Goal: Transaction & Acquisition: Purchase product/service

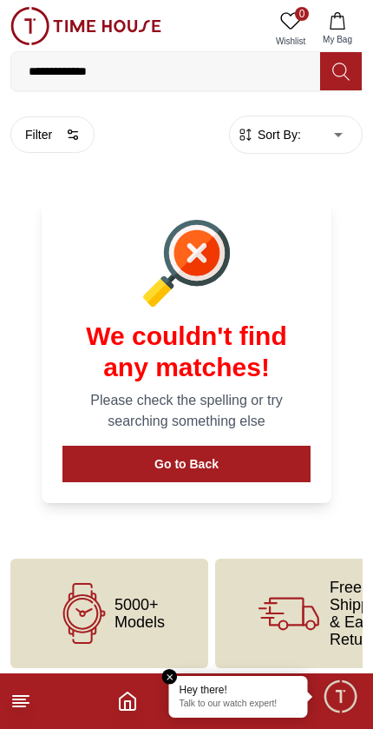
scroll to position [99, 3]
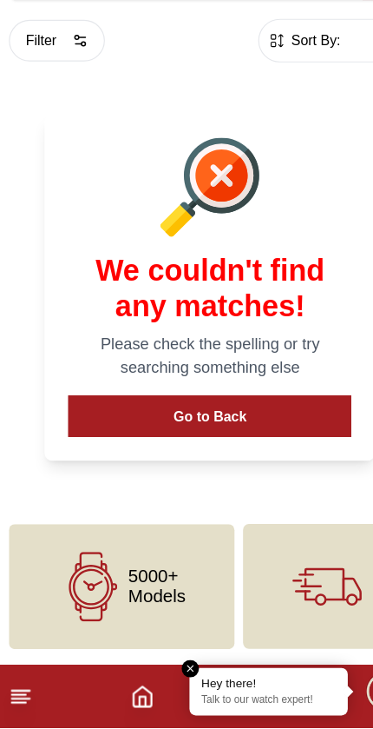
click at [191, 437] on button "Go to Back" at bounding box center [187, 455] width 248 height 36
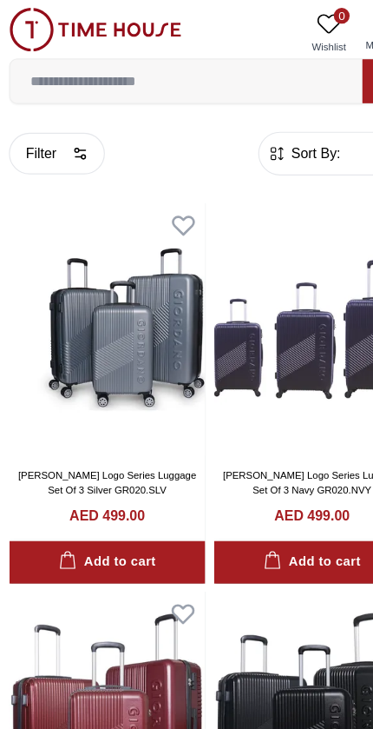
click at [262, 83] on input at bounding box center [165, 71] width 309 height 35
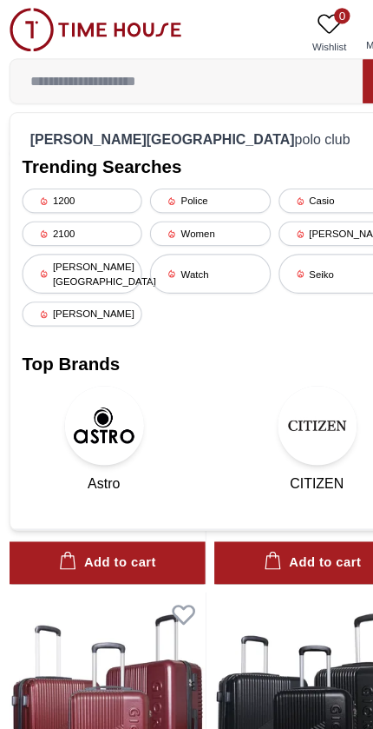
click at [96, 238] on div "[PERSON_NAME][GEOGRAPHIC_DATA]" at bounding box center [74, 239] width 105 height 35
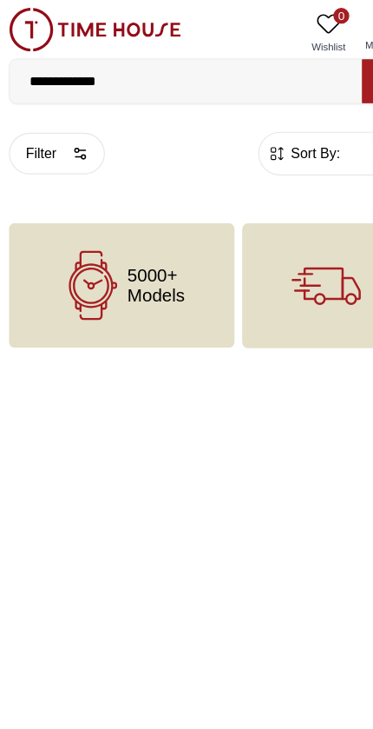
click at [135, 261] on span "5000+ Models" at bounding box center [140, 250] width 50 height 35
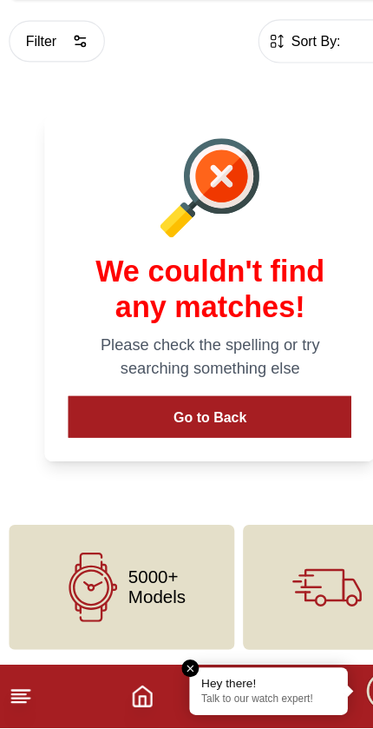
scroll to position [9, 0]
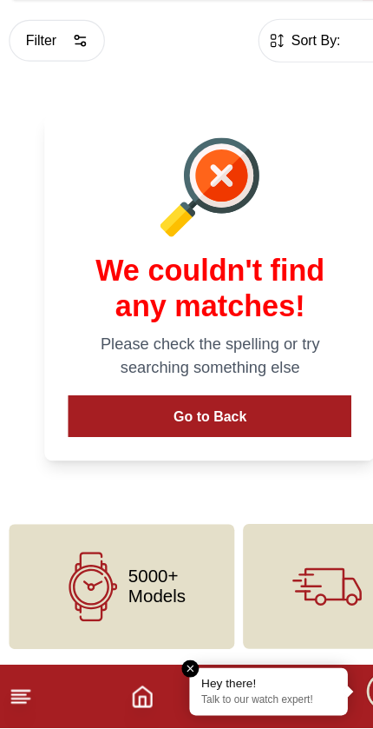
click at [20, 703] on line at bounding box center [21, 703] width 16 height 0
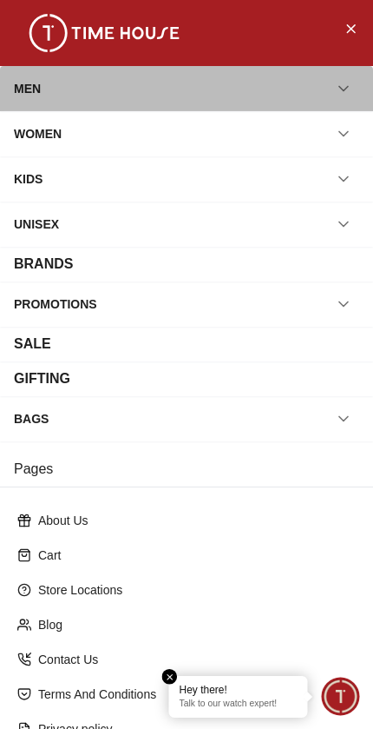
click at [36, 97] on div "MEN" at bounding box center [27, 88] width 27 height 31
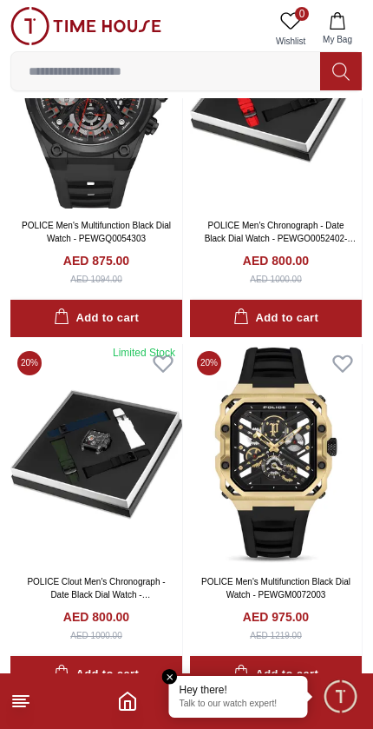
scroll to position [3044, 0]
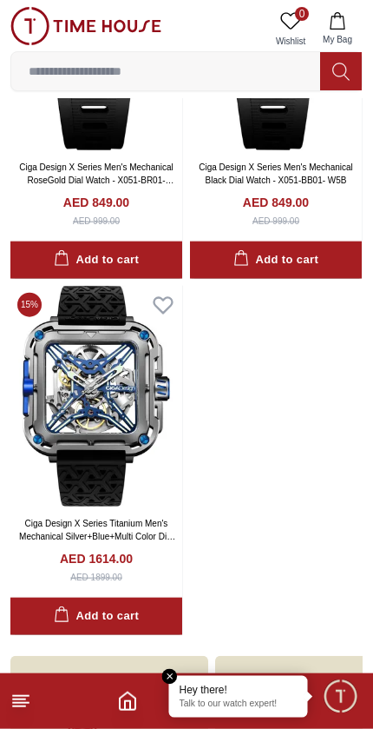
scroll to position [10262, 0]
